Goal: Task Accomplishment & Management: Manage account settings

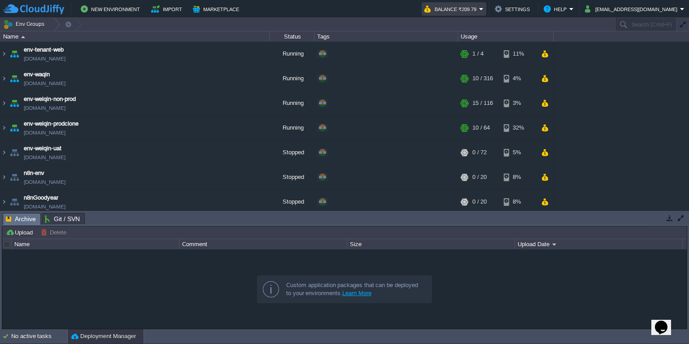
click at [476, 10] on button "Balance ₹209.79" at bounding box center [451, 9] width 55 height 11
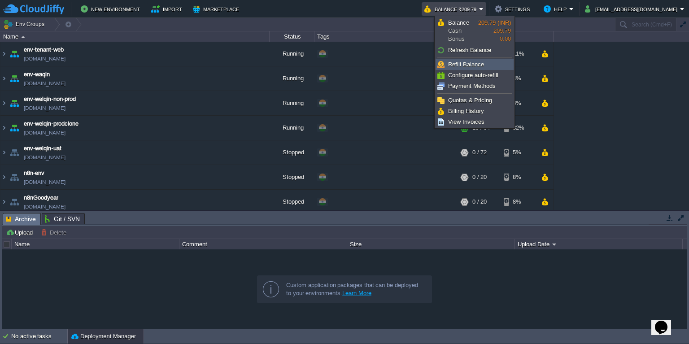
click at [470, 66] on span "Refill Balance" at bounding box center [466, 64] width 36 height 7
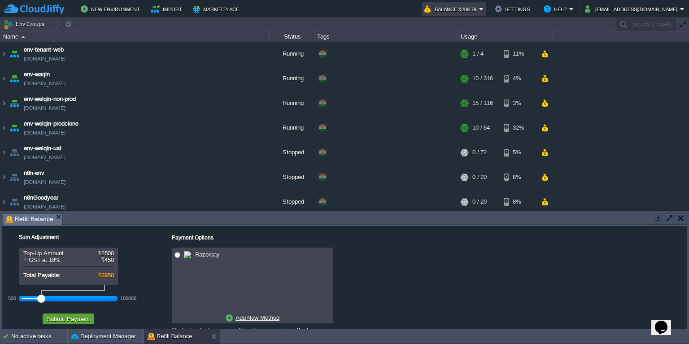
click at [474, 11] on button "Balance ₹209.79" at bounding box center [451, 9] width 55 height 11
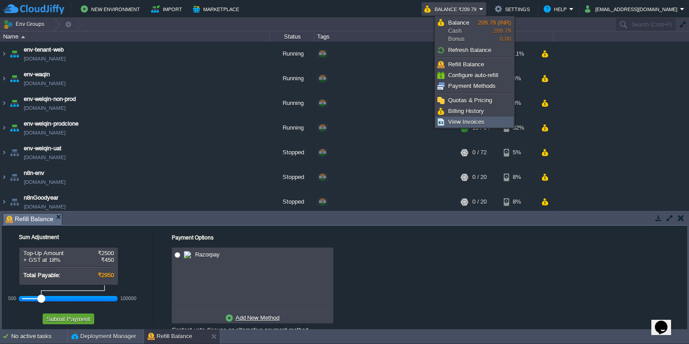
click at [455, 123] on span "View Invoices" at bounding box center [466, 121] width 36 height 7
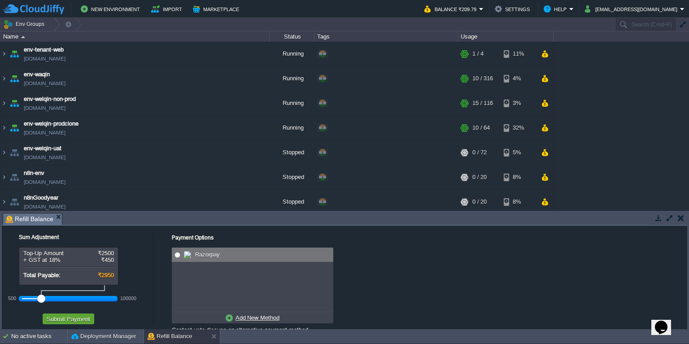
radio input "true"
click at [179, 253] on input "radio" at bounding box center [178, 255] width 6 height 6
click at [83, 320] on button "Submit Payment" at bounding box center [68, 319] width 49 height 8
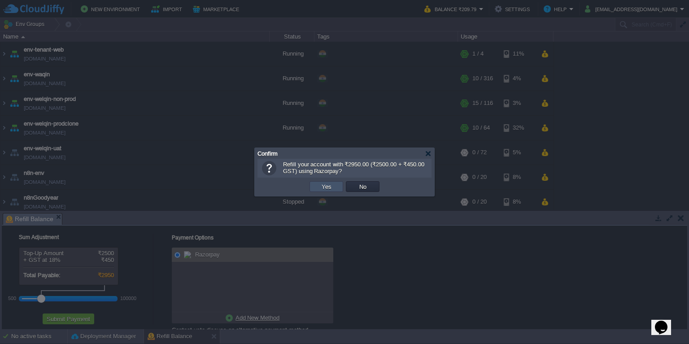
click at [326, 188] on button "Yes" at bounding box center [326, 187] width 15 height 8
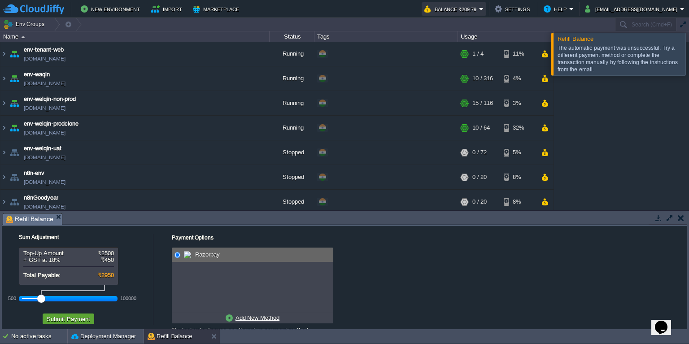
click at [478, 10] on button "Balance ₹209.79" at bounding box center [451, 9] width 55 height 11
click at [414, 10] on td "New Environment Import Marketplace" at bounding box center [208, 8] width 411 height 13
click at [479, 10] on button "Balance ₹209.79" at bounding box center [451, 9] width 55 height 11
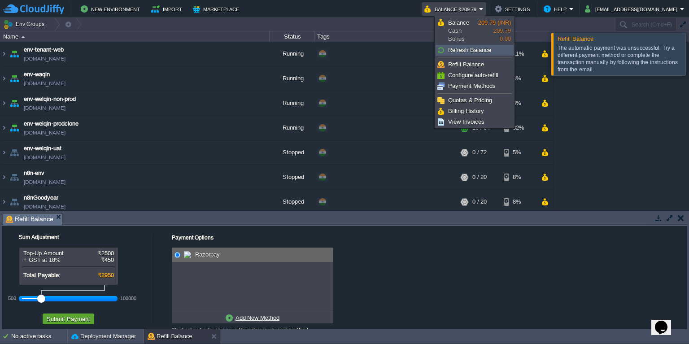
click at [462, 48] on span "Refresh Balance" at bounding box center [469, 50] width 43 height 7
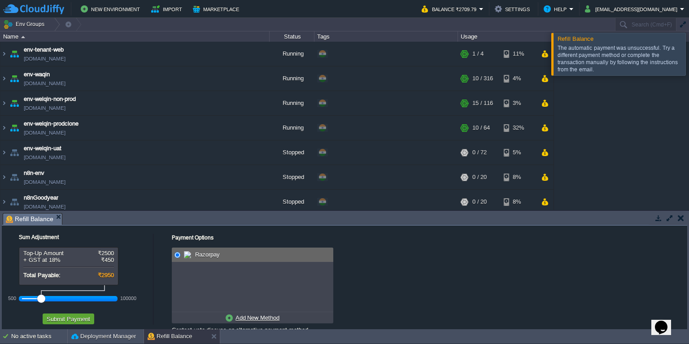
click at [411, 11] on td "New Environment Import Marketplace" at bounding box center [207, 8] width 408 height 13
